Goal: Find specific page/section: Find specific page/section

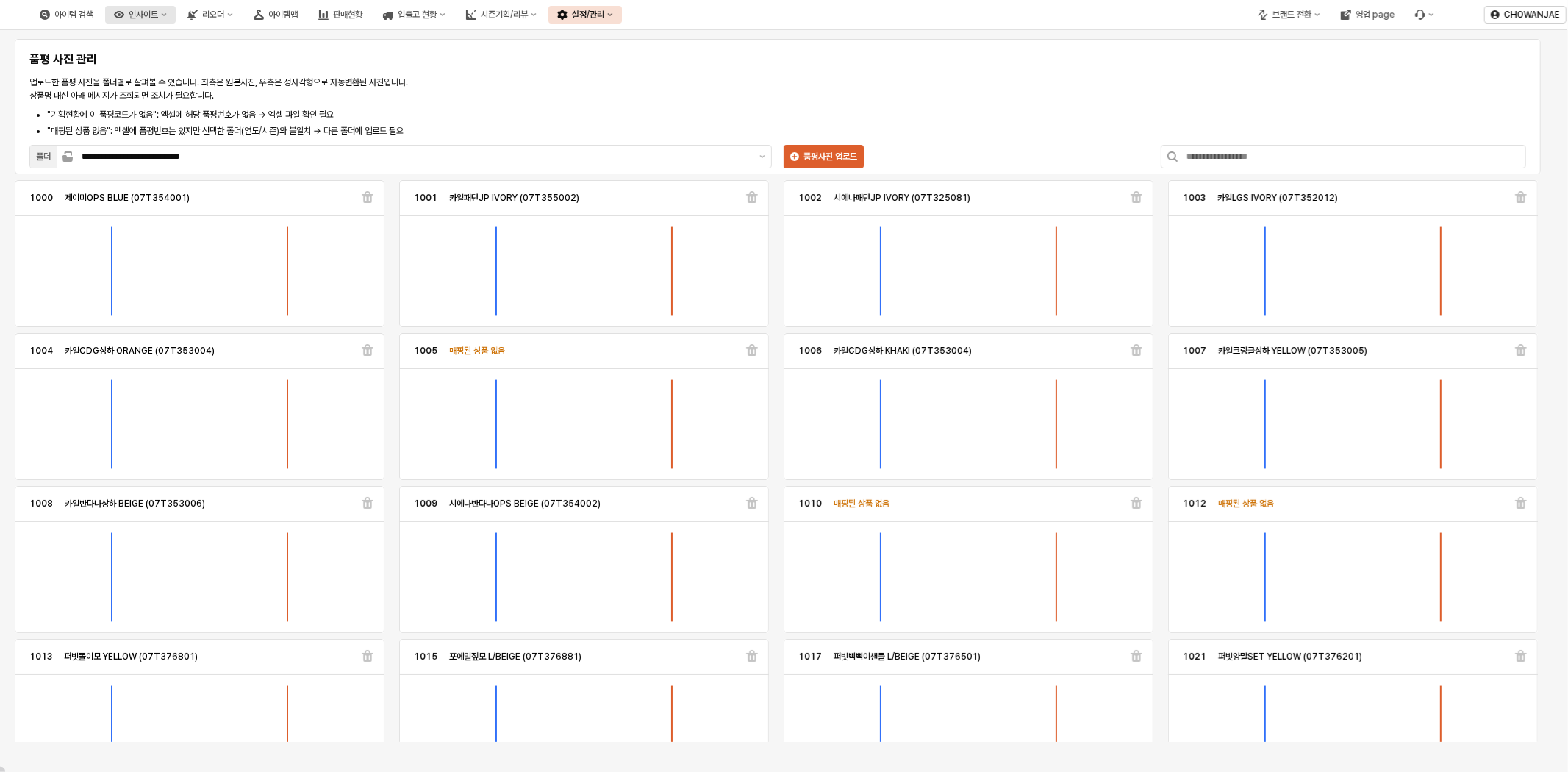
click at [158, 12] on div "인사이트" at bounding box center [143, 15] width 30 height 11
click at [524, 86] on p "업로드한 품평 사진을 폴더별로 살펴볼 수 있습니다. 좌측은 원본사진, 우측은 정사각형으로 자동변환된 사진입니다. 상품명 대신 아래 메시지가 조…" at bounding box center [463, 89] width 868 height 26
click at [298, 18] on div "아이템맵" at bounding box center [283, 15] width 30 height 11
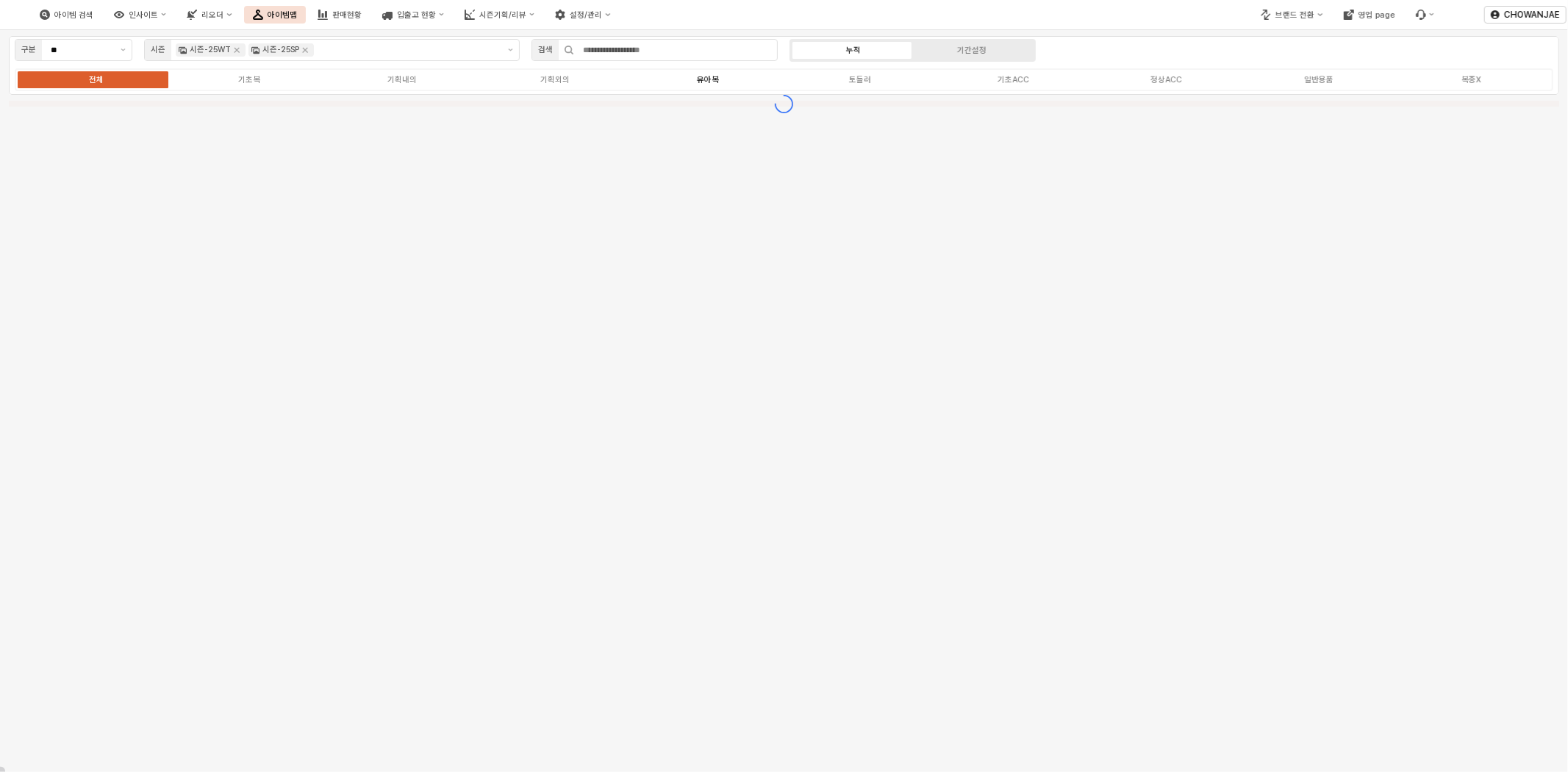
click at [705, 82] on div "유아복" at bounding box center [708, 80] width 22 height 10
click at [234, 52] on icon "Remove 시즌-25WT" at bounding box center [236, 50] width 12 height 12
click at [237, 54] on icon "Remove 시즌-25SP" at bounding box center [232, 50] width 12 height 12
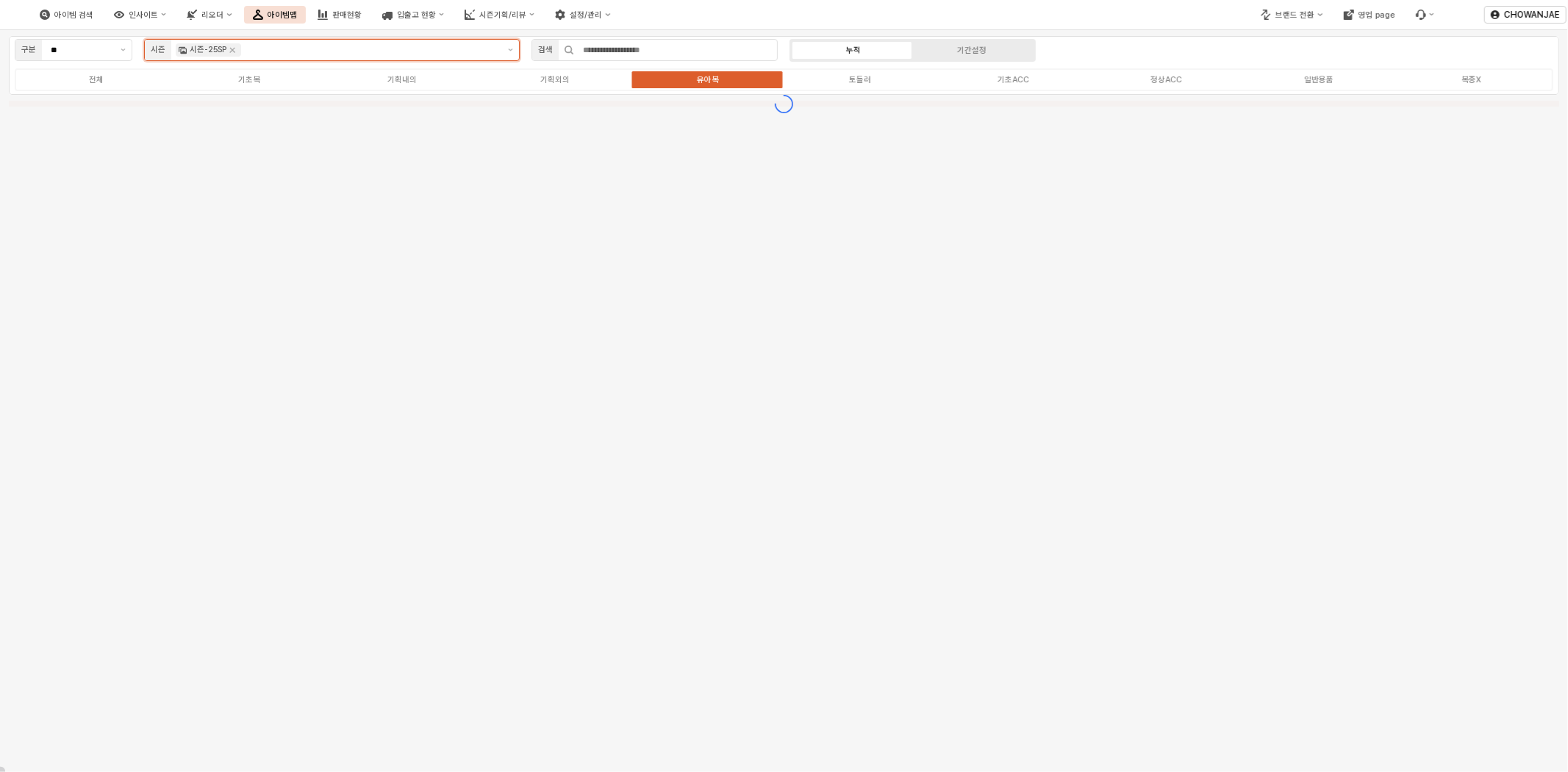
click at [244, 52] on input "App Frame" at bounding box center [371, 50] width 254 height 13
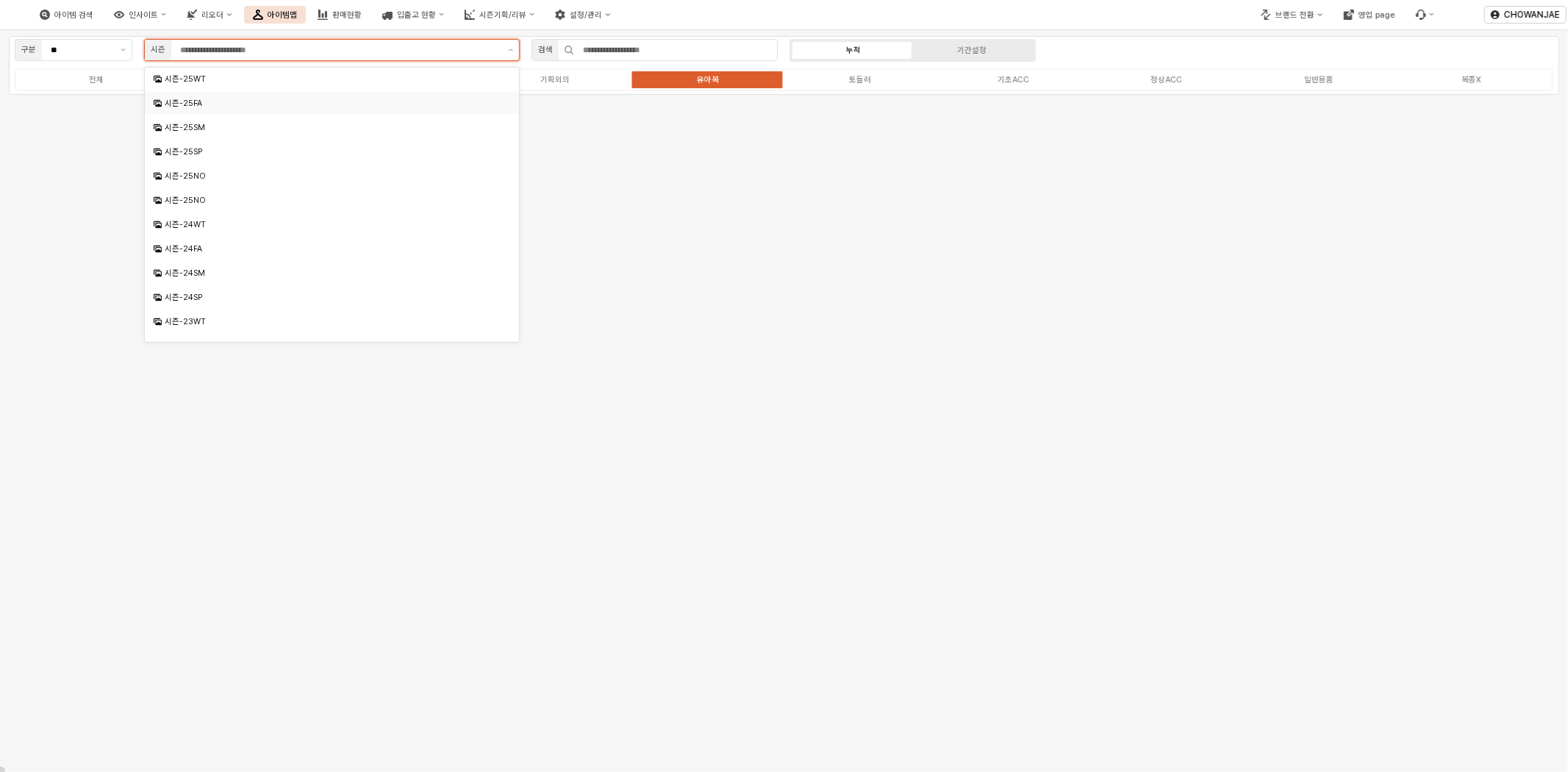
click at [423, 104] on div "시즌-25FA" at bounding box center [333, 103] width 337 height 11
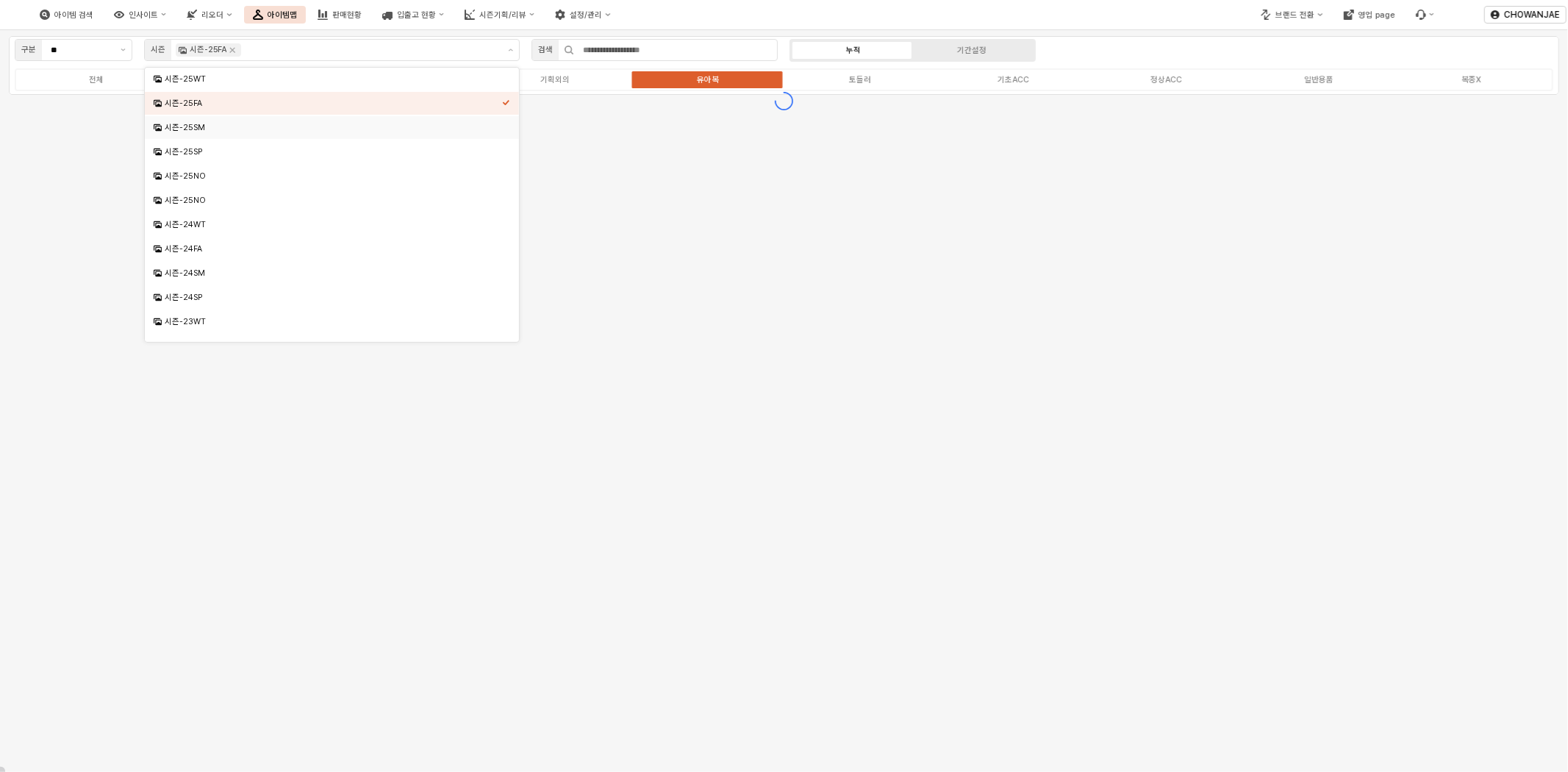
click at [818, 177] on div "구분 ** 시즌 시즌-25FA 검색 누적 기간설정 전체 기초복 기획내의 기획외의 유아복 토들러 기초ACC 정상ACC 일반용품 복종X" at bounding box center [784, 401] width 1568 height 742
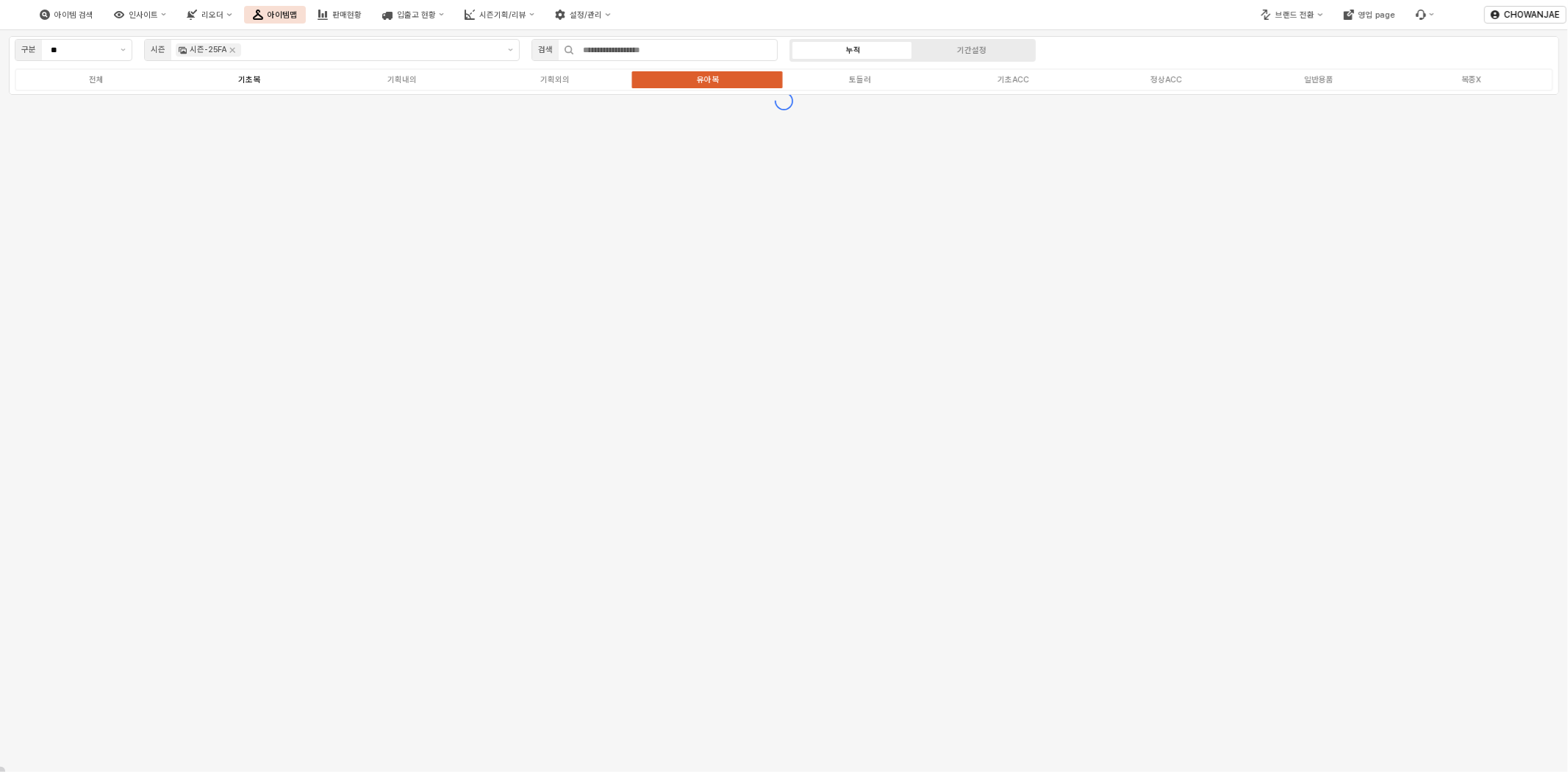
click at [263, 81] on label "기초복" at bounding box center [249, 79] width 153 height 12
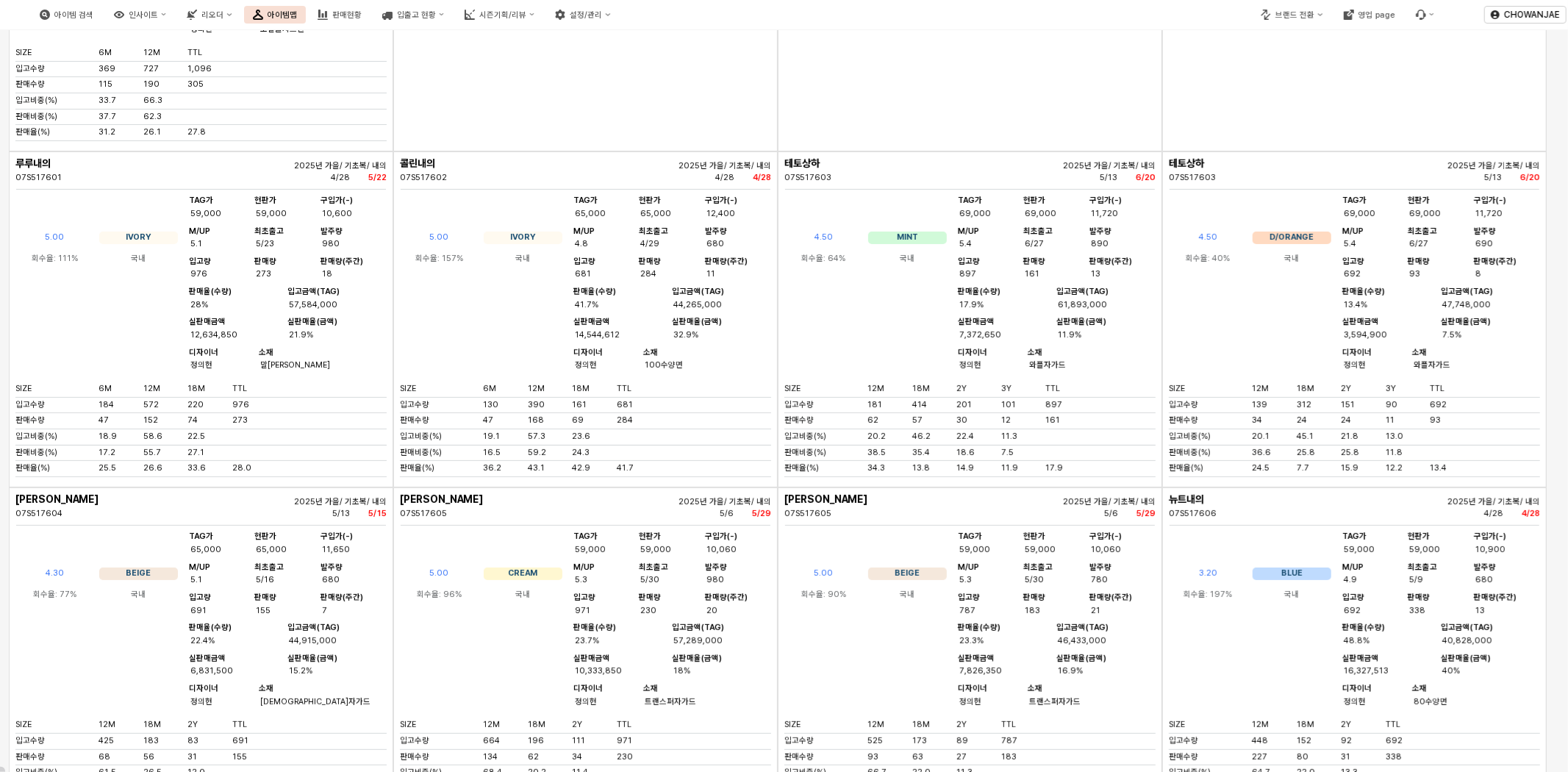
scroll to position [5009, 0]
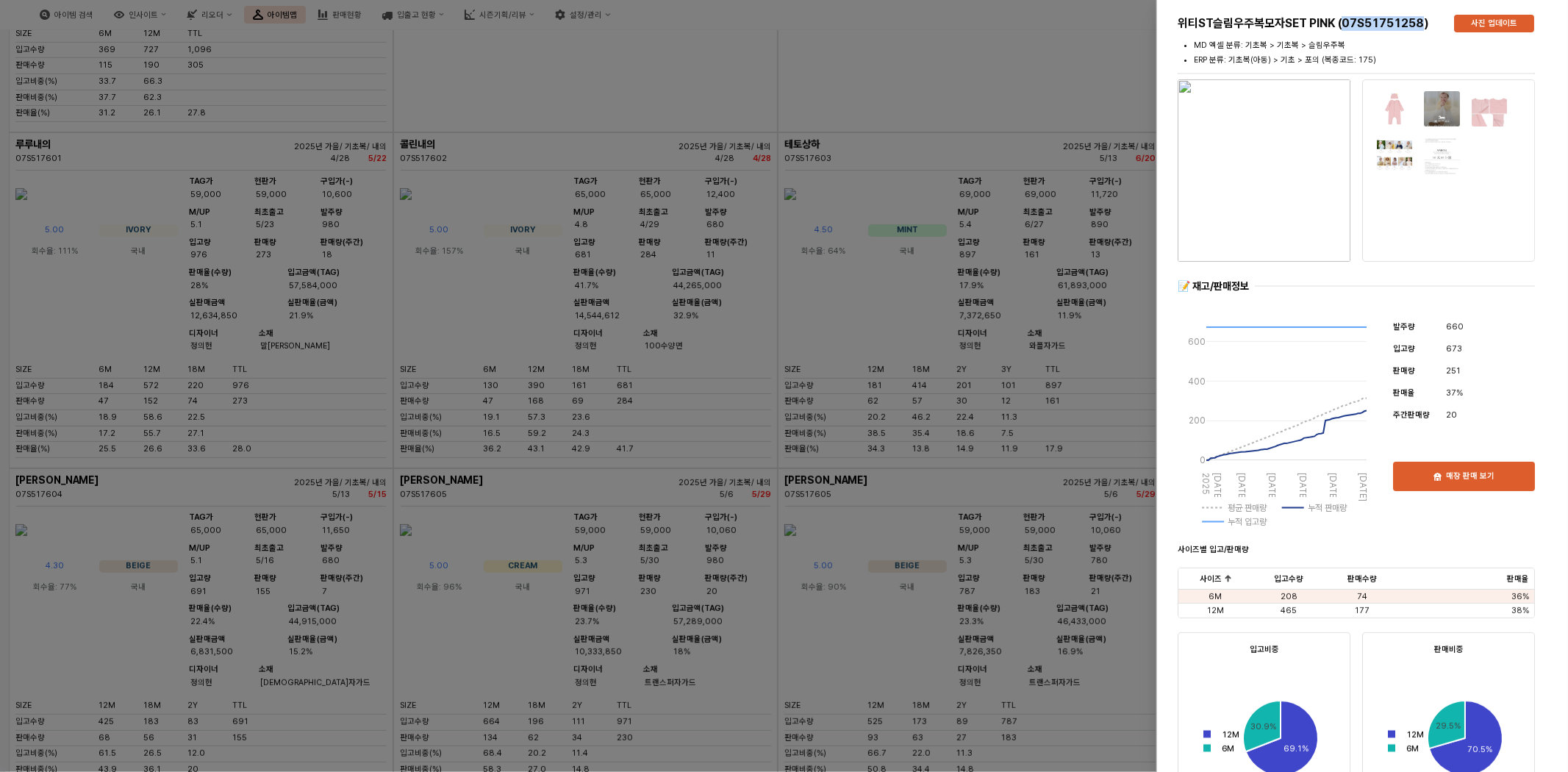
drag, startPoint x: 1343, startPoint y: 25, endPoint x: 1424, endPoint y: 24, distance: 81.0
click at [1424, 24] on h5 "위티ST슬림우주복모자SET PINK (07S51751258)" at bounding box center [1310, 24] width 265 height 15
copy h5 "07S51751258"
click at [1063, 72] on div at bounding box center [784, 386] width 1568 height 772
